Goal: Task Accomplishment & Management: Use online tool/utility

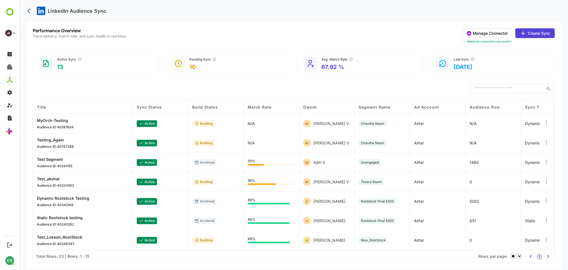
drag, startPoint x: 19, startPoint y: 0, endPoint x: 295, endPoint y: 9, distance: 275.4
click at [295, 9] on div "LinkedIn Audience Sync" at bounding box center [294, 11] width 536 height 22
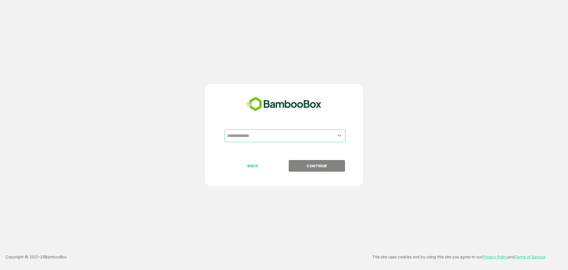
click at [256, 135] on input "text" at bounding box center [285, 135] width 118 height 11
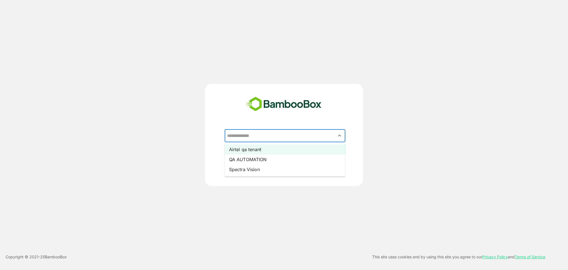
click at [257, 148] on li "Airtel qa tenant" at bounding box center [285, 149] width 121 height 10
type input "**********"
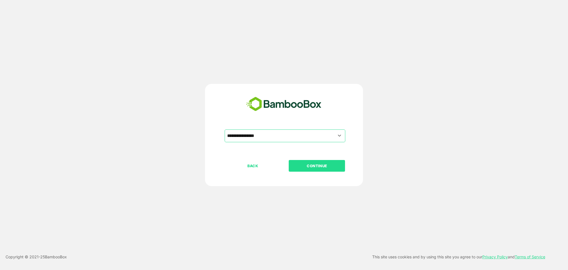
click at [320, 163] on p "CONTINUE" at bounding box center [316, 166] width 55 height 6
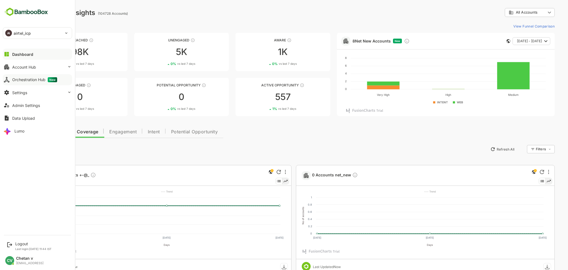
click at [35, 80] on div "Orchestration Hub New" at bounding box center [34, 79] width 45 height 5
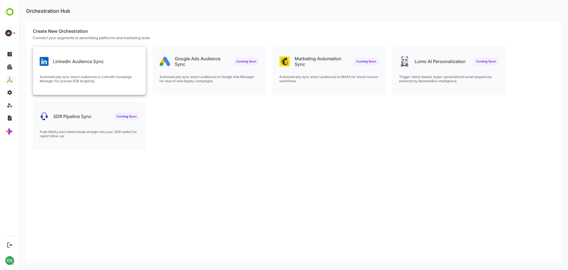
click at [116, 73] on div "LinkedIn Audience Sync Automatically sync smart audiences to LinkedIn Campaign …" at bounding box center [89, 71] width 113 height 48
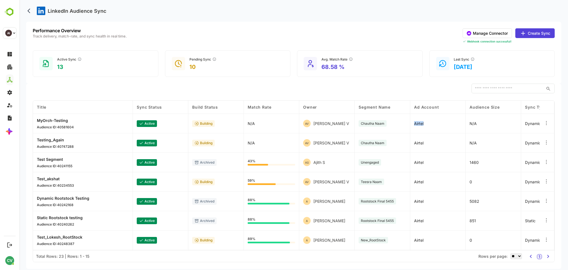
drag, startPoint x: 430, startPoint y: 123, endPoint x: 404, endPoint y: 121, distance: 25.9
click at [406, 123] on div "Title Sync Status Build Status Match Rate Owner Segment Name Ad Account Audienc…" at bounding box center [294, 175] width 522 height 150
click at [434, 124] on div "Airtel" at bounding box center [437, 123] width 55 height 19
